Goal: Entertainment & Leisure: Browse casually

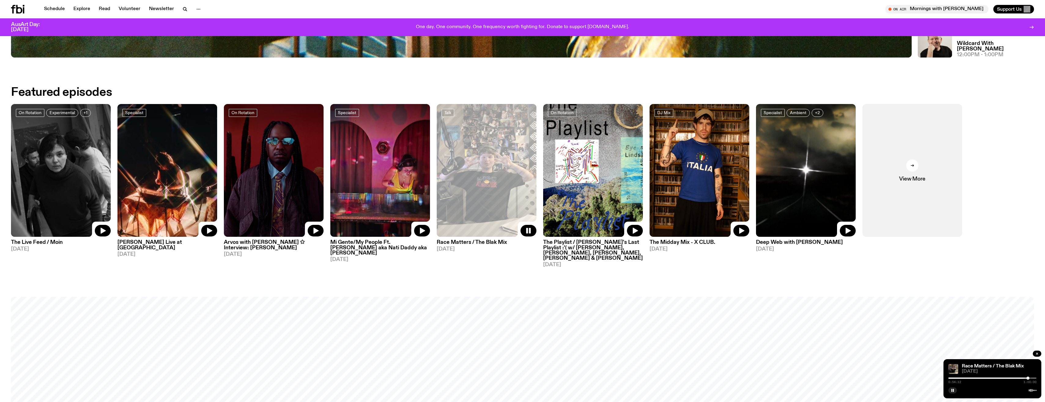
scroll to position [602, 0]
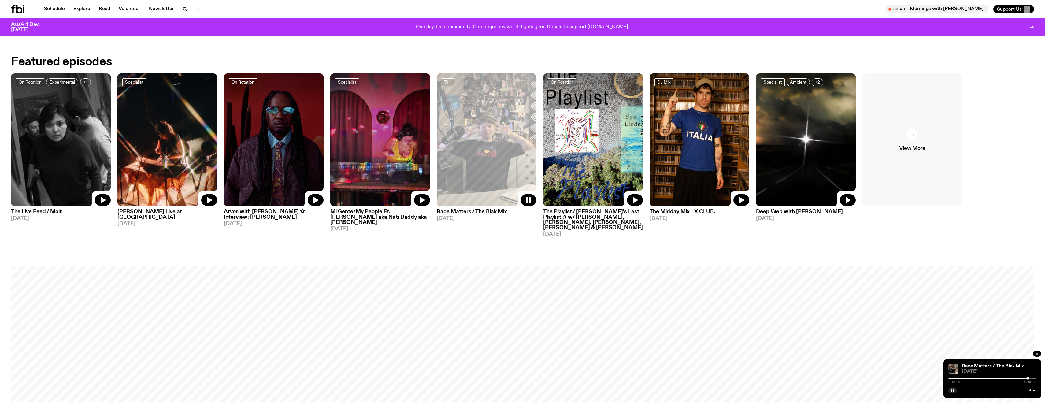
click at [914, 140] on div at bounding box center [912, 135] width 12 height 12
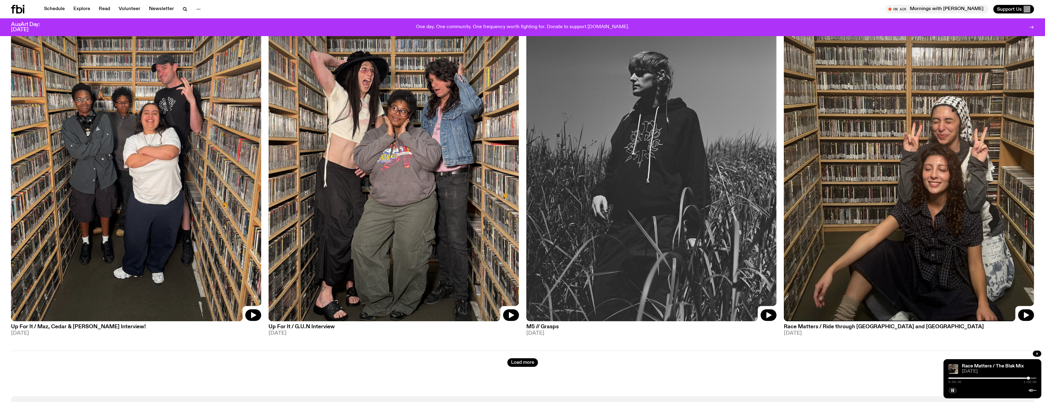
scroll to position [1953, 0]
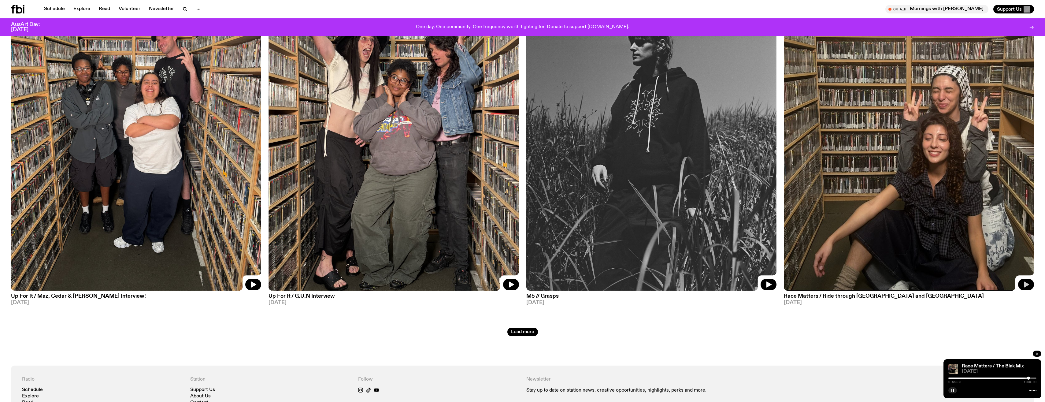
click at [1026, 281] on icon "button" at bounding box center [1026, 284] width 5 height 6
click at [804, 294] on h3 "Race Matters / Ride through [GEOGRAPHIC_DATA] and [GEOGRAPHIC_DATA]" at bounding box center [909, 296] width 250 height 5
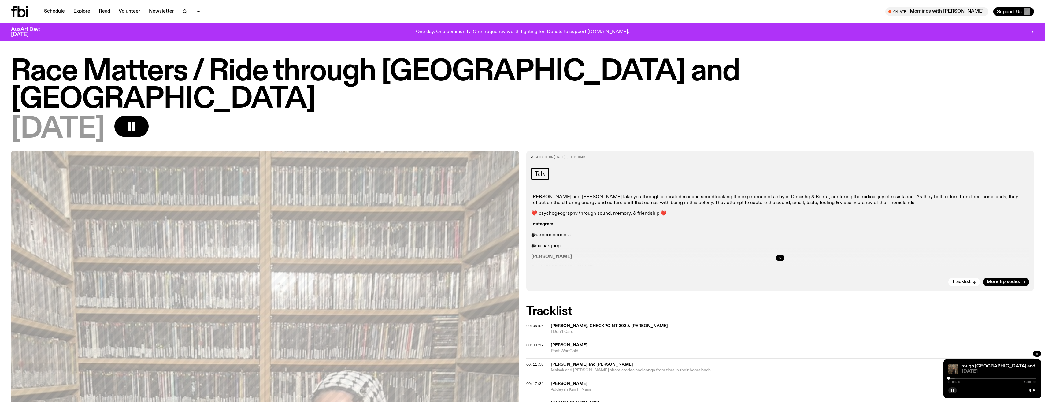
click at [953, 378] on div at bounding box center [911, 377] width 88 height 1
click at [959, 378] on div at bounding box center [992, 377] width 88 height 1
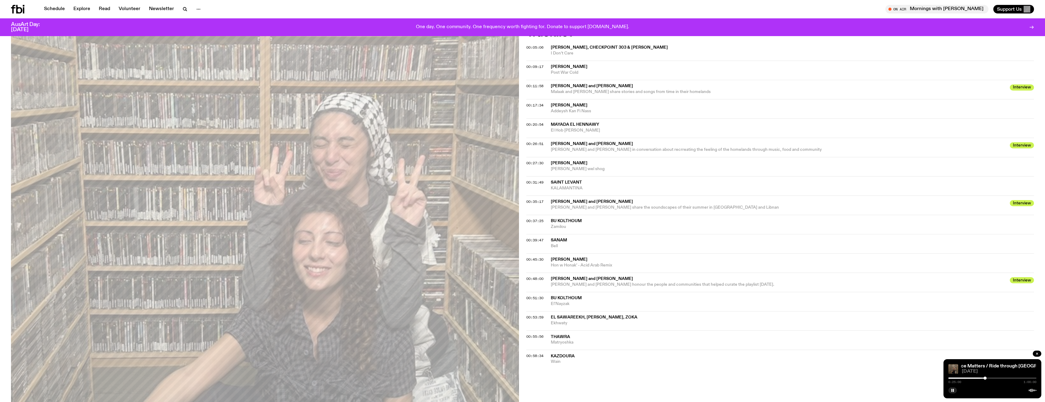
scroll to position [243, 0]
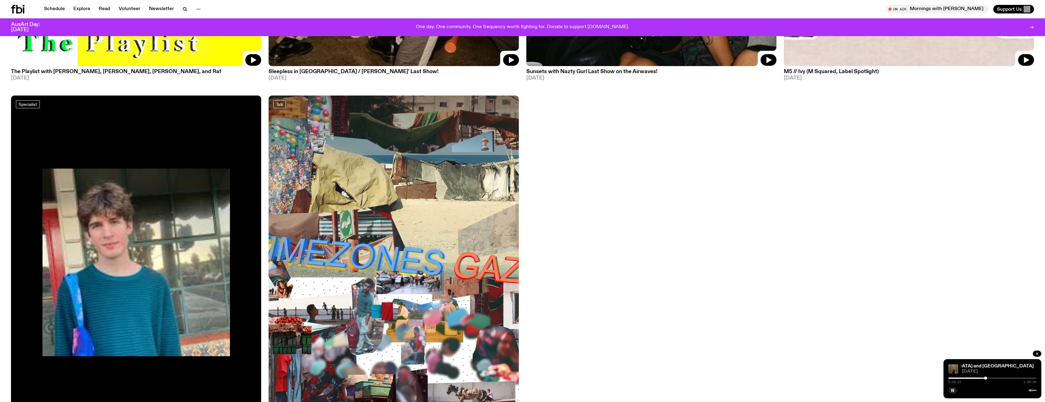
scroll to position [3788, 0]
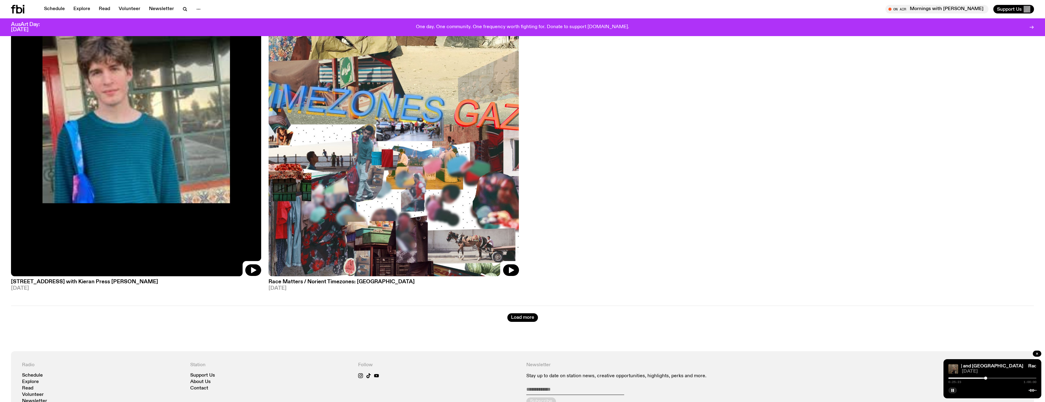
click at [451, 256] on img at bounding box center [394, 109] width 250 height 334
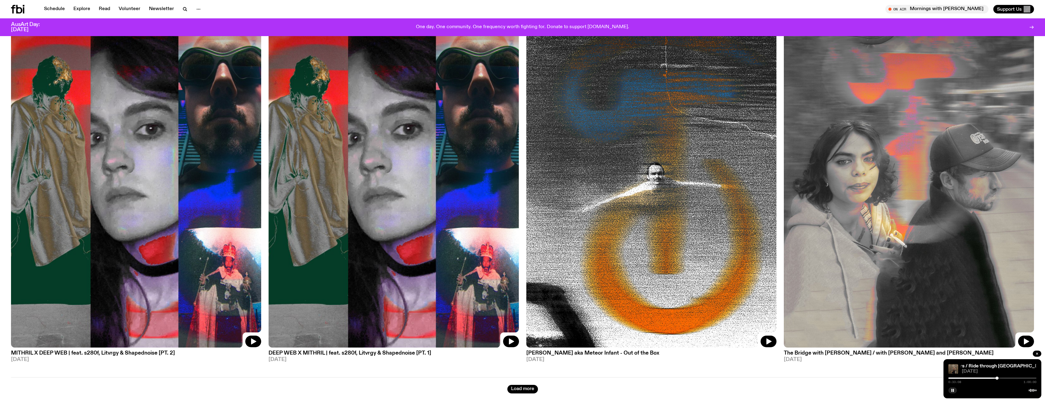
scroll to position [4915, 0]
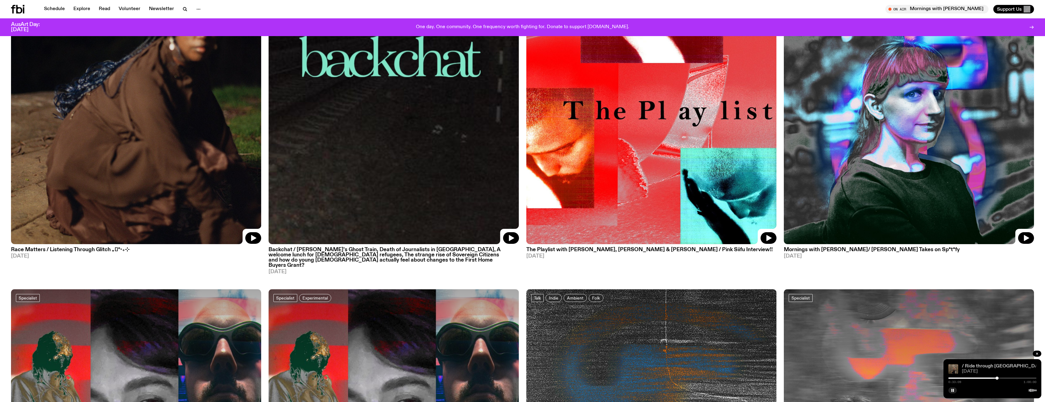
click at [998, 366] on link "Race Matters / Ride through [GEOGRAPHIC_DATA] and [GEOGRAPHIC_DATA]" at bounding box center [1019, 366] width 176 height 5
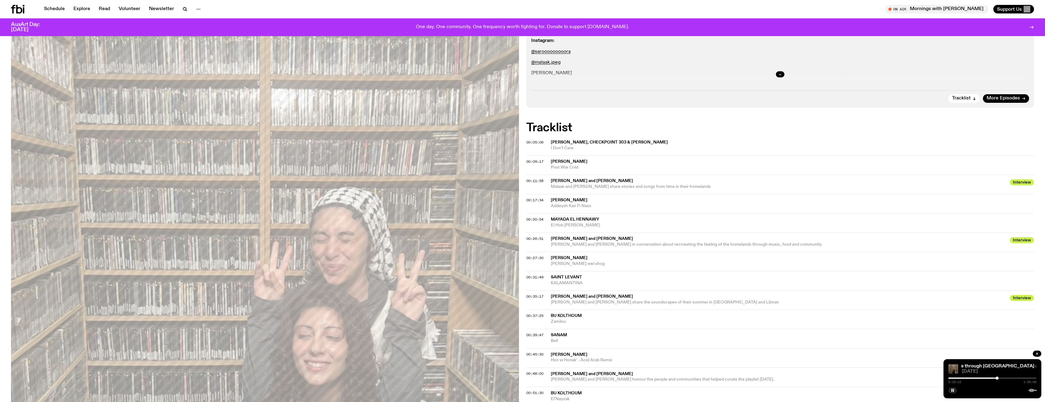
scroll to position [179, 0]
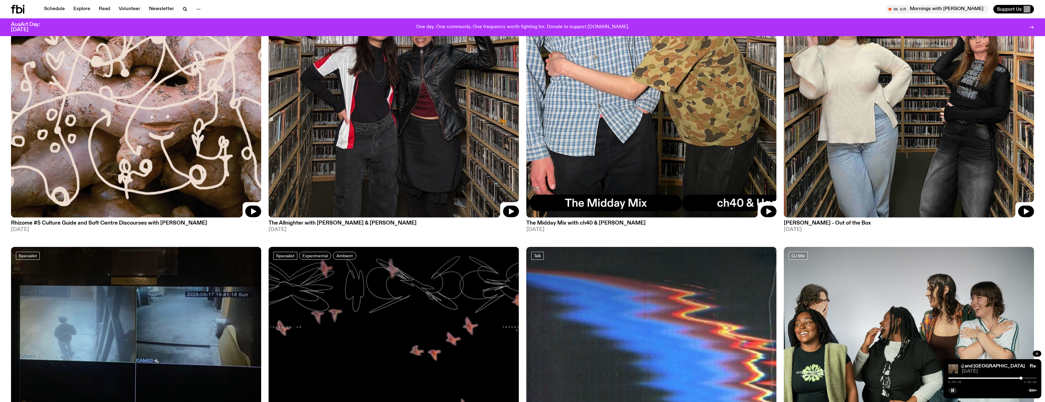
scroll to position [5863, 0]
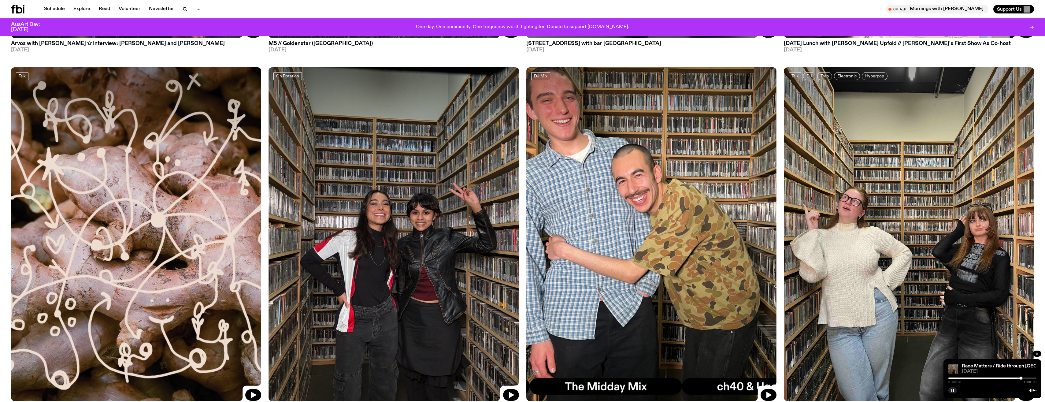
click at [926, 180] on img at bounding box center [909, 234] width 250 height 334
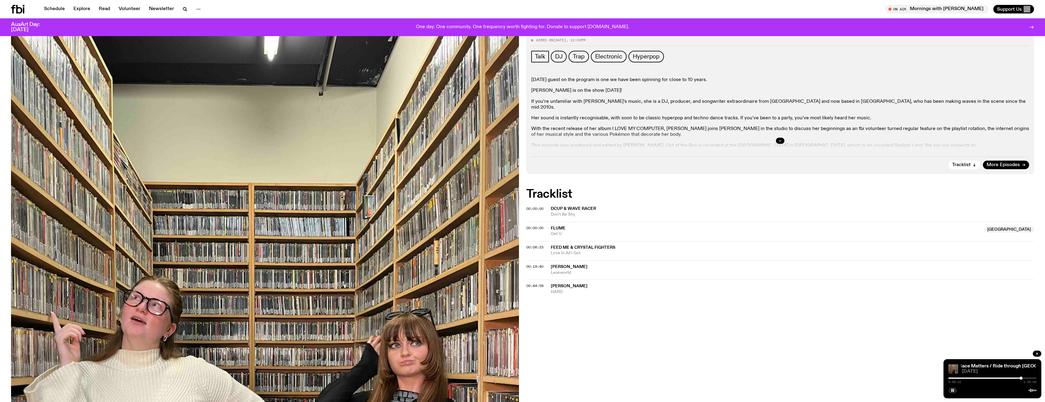
scroll to position [87, 0]
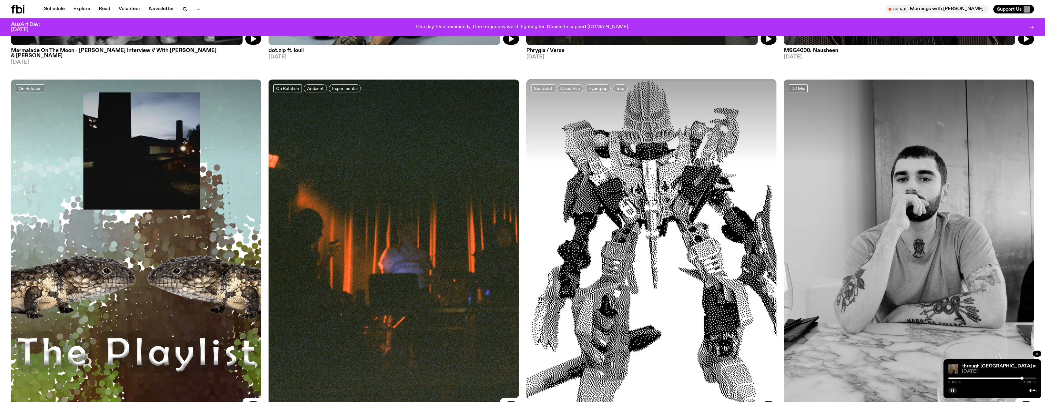
scroll to position [8126, 0]
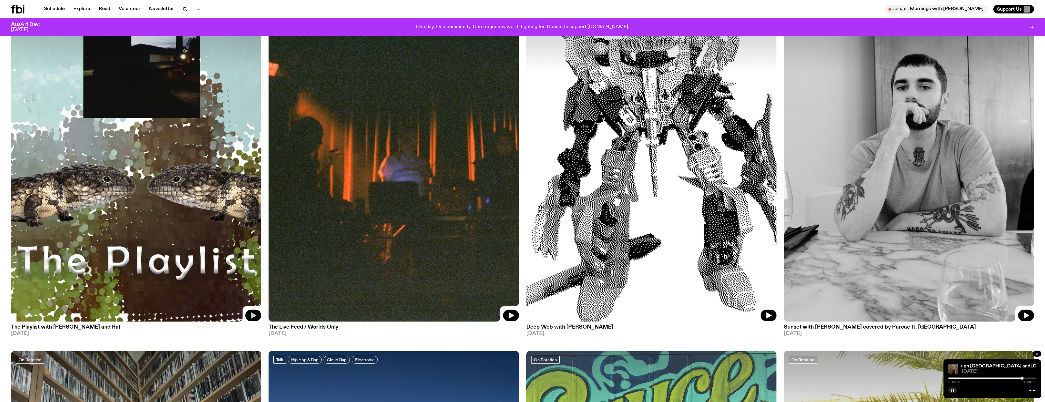
click at [253, 312] on icon "button" at bounding box center [253, 315] width 7 height 7
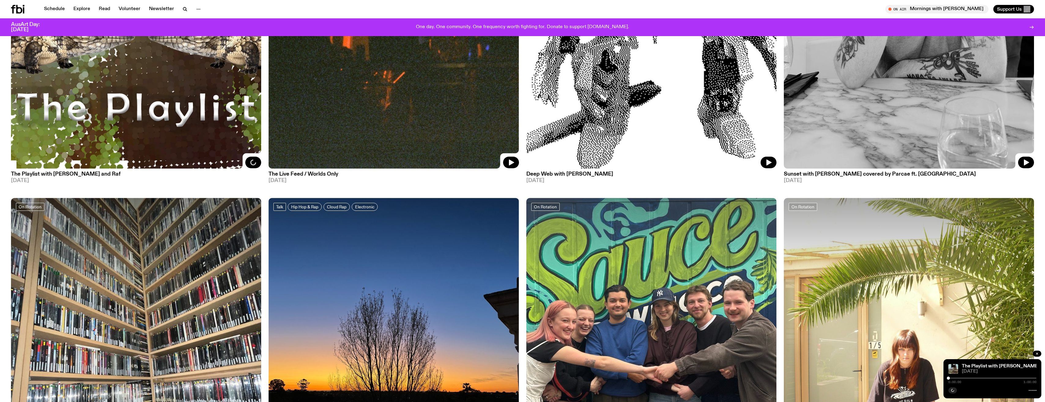
scroll to position [8401, 0]
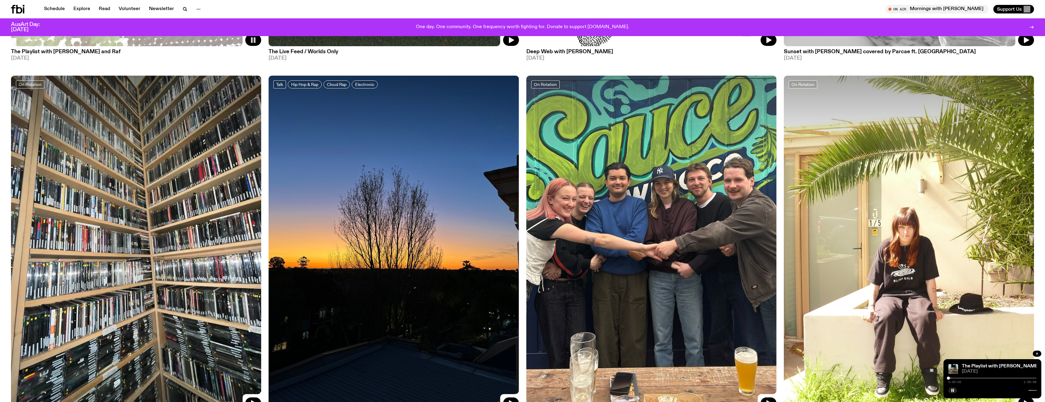
click at [952, 377] on div at bounding box center [992, 377] width 88 height 1
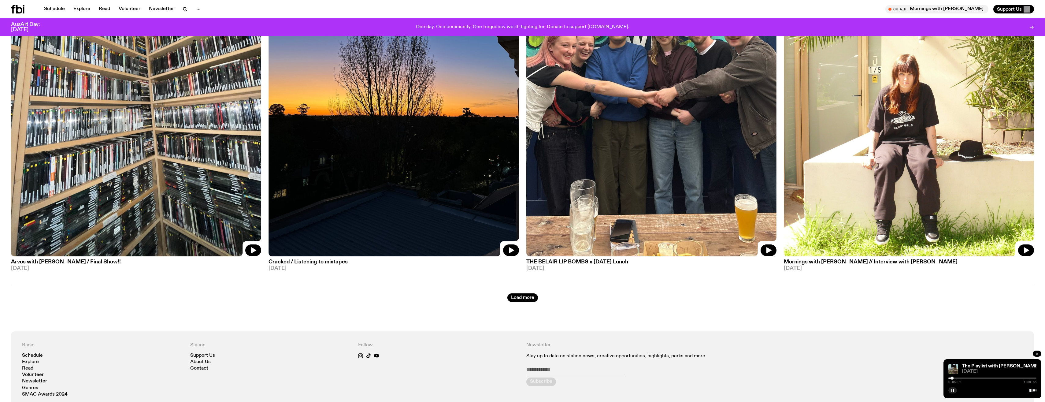
scroll to position [8616, 0]
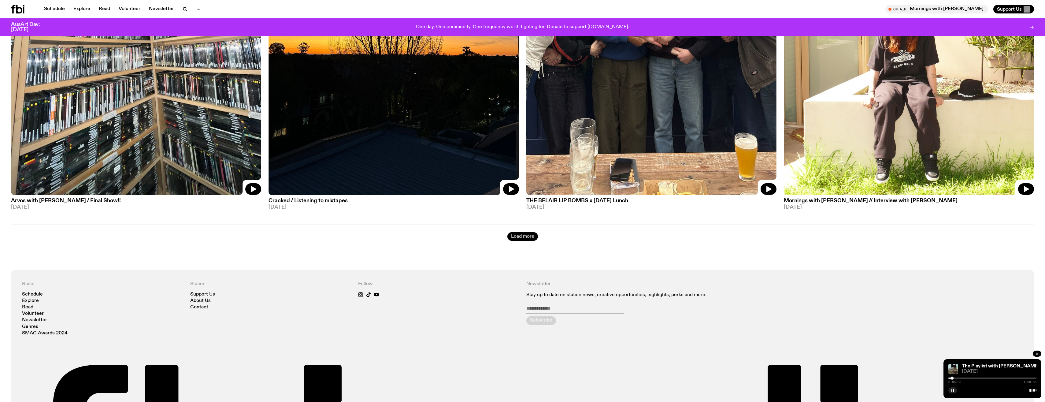
click at [521, 232] on button "Load more" at bounding box center [522, 236] width 31 height 9
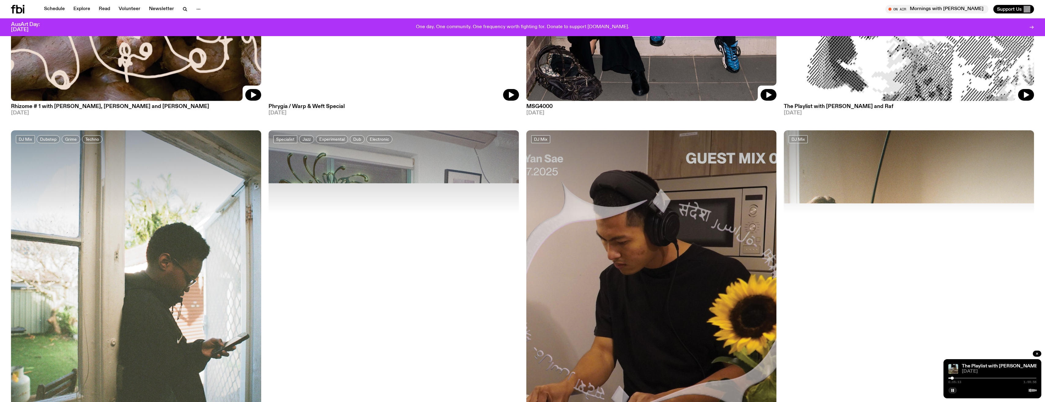
scroll to position [9564, 0]
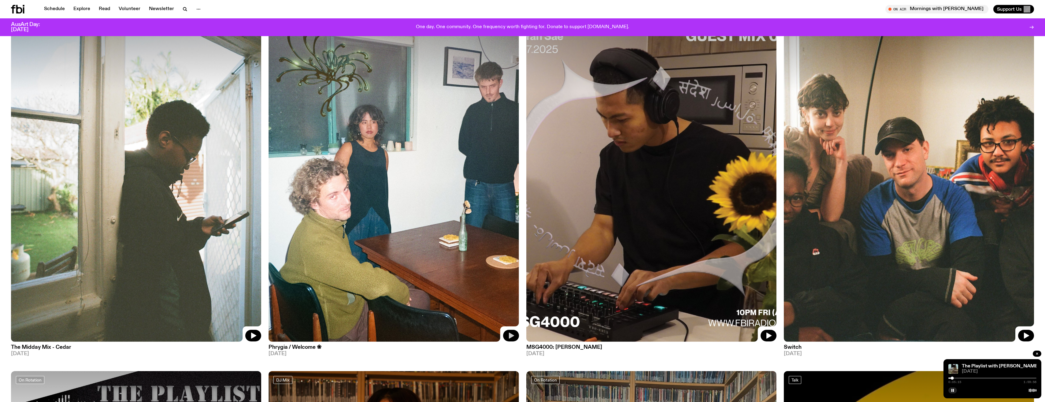
click at [512, 332] on icon "button" at bounding box center [510, 335] width 7 height 7
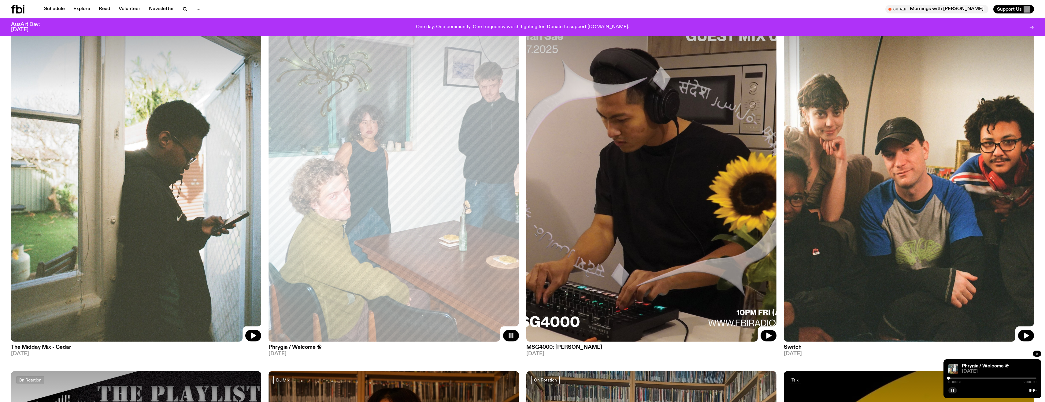
click at [956, 378] on div at bounding box center [992, 377] width 88 height 1
